Goal: Check status

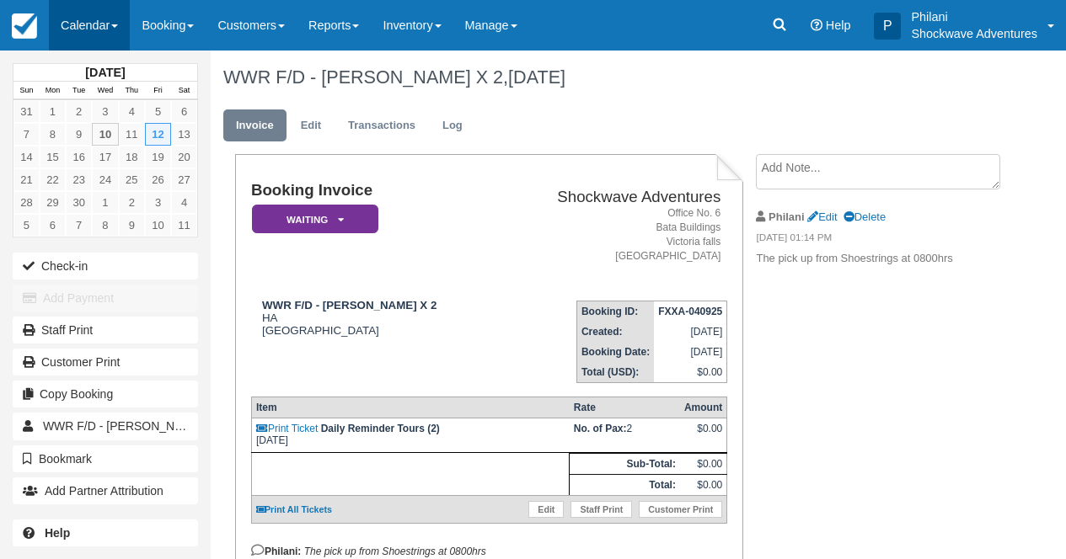
click at [106, 31] on link "Calendar" at bounding box center [89, 25] width 81 height 51
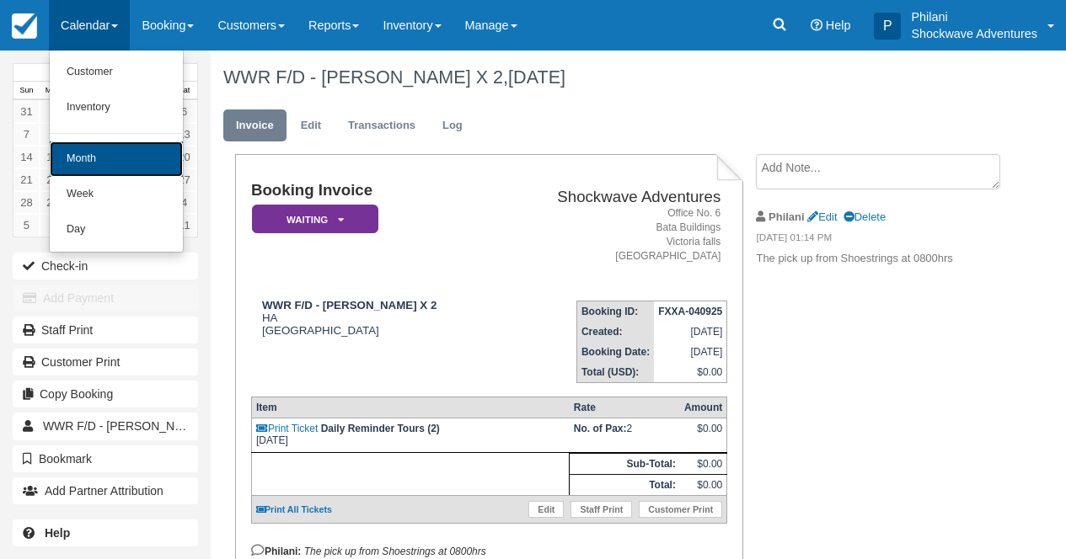
click at [147, 161] on link "Month" at bounding box center [116, 159] width 133 height 35
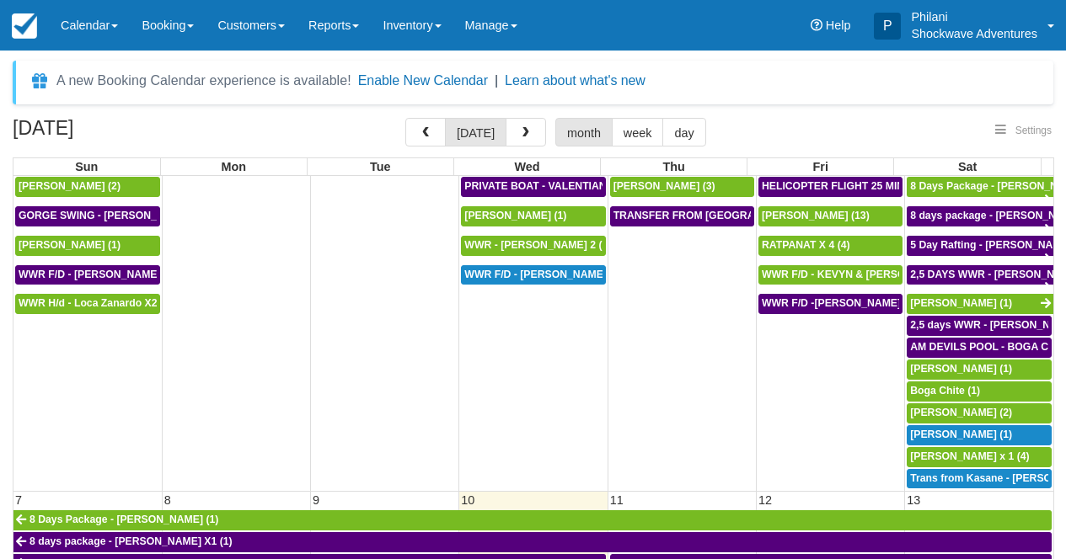
scroll to position [167, 0]
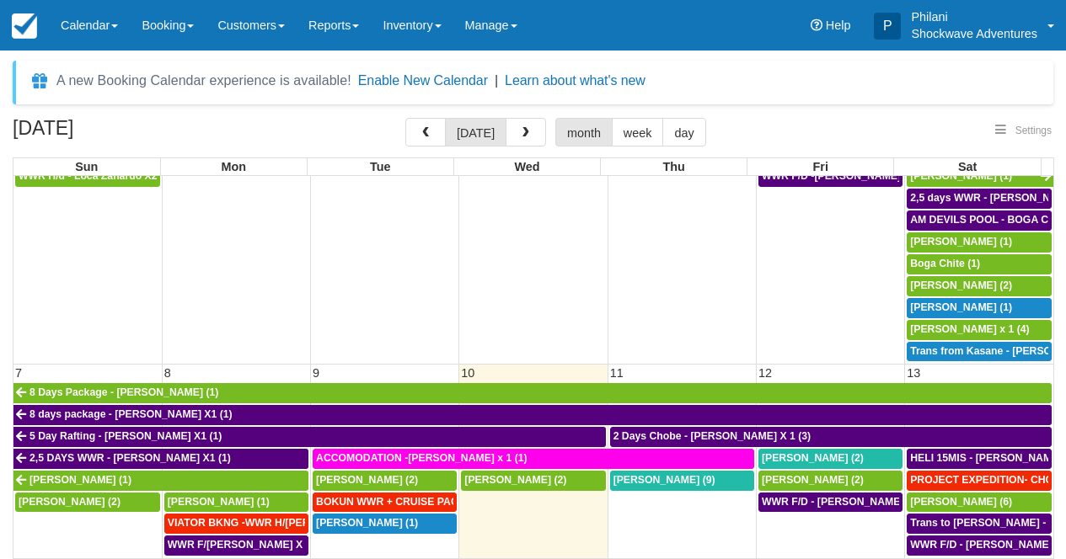
select select
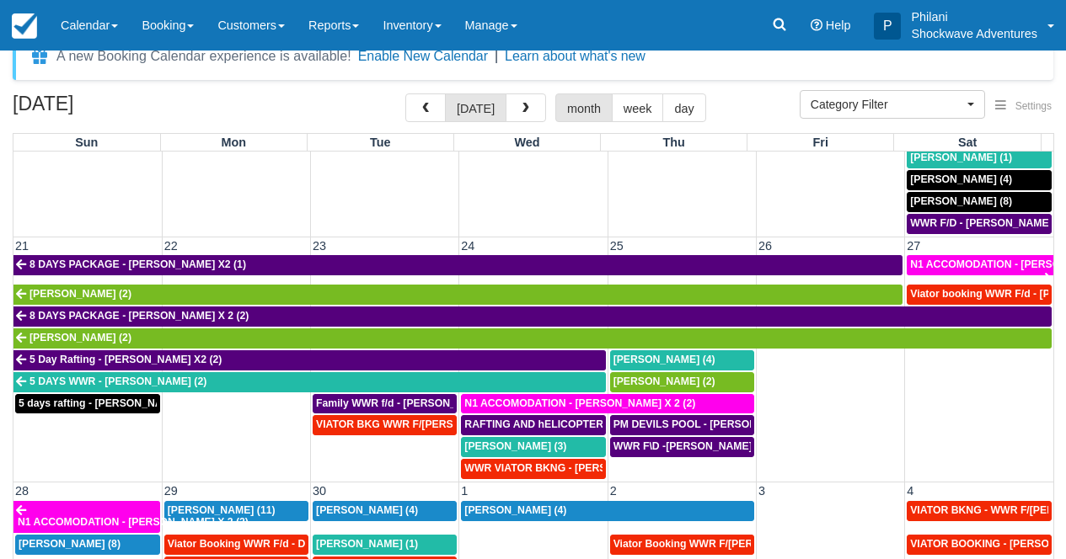
scroll to position [27, 0]
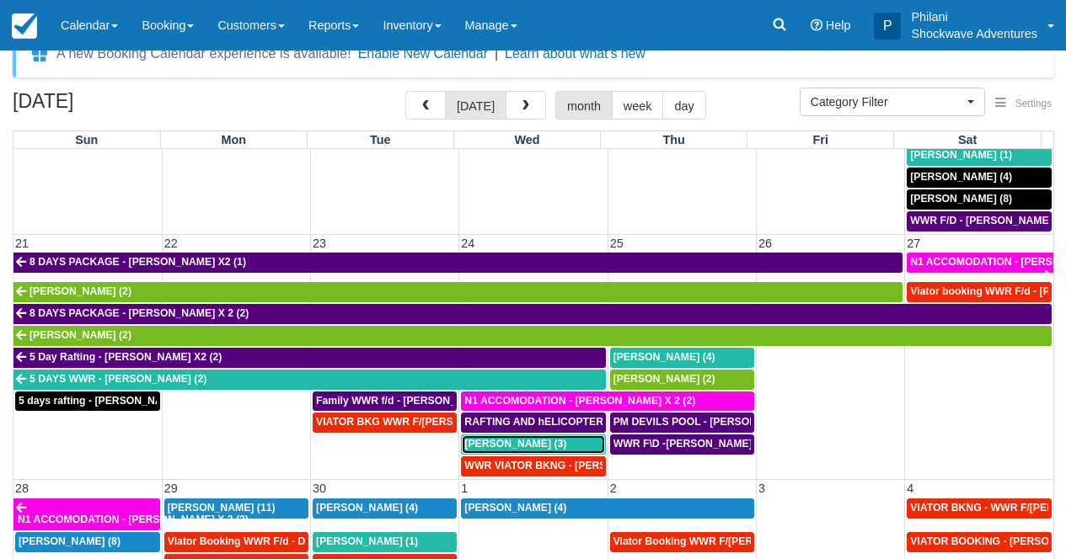
click at [564, 443] on div "[PERSON_NAME] (3)" at bounding box center [532, 444] width 137 height 13
